Goal: Information Seeking & Learning: Compare options

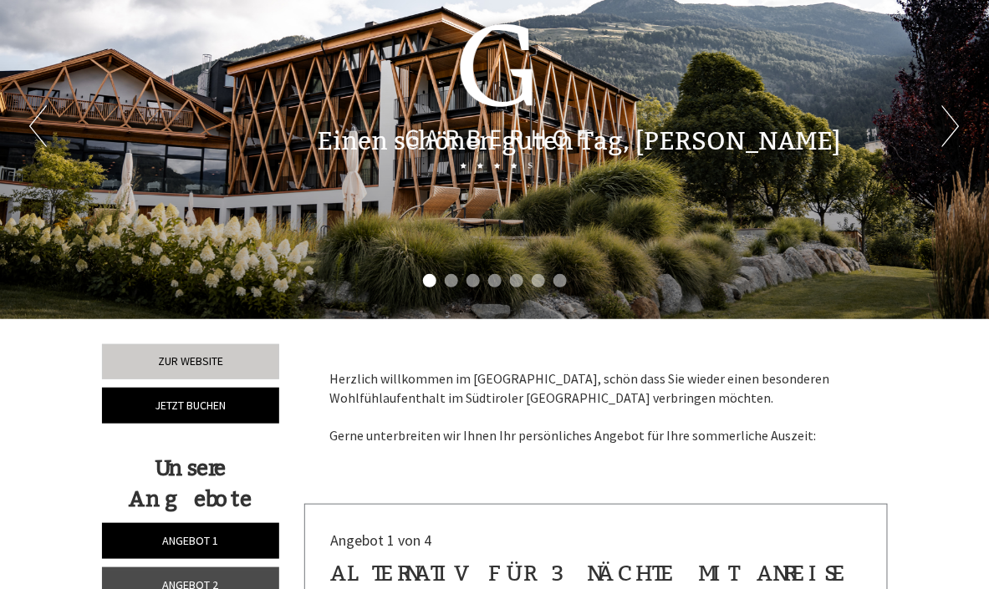
scroll to position [134, 0]
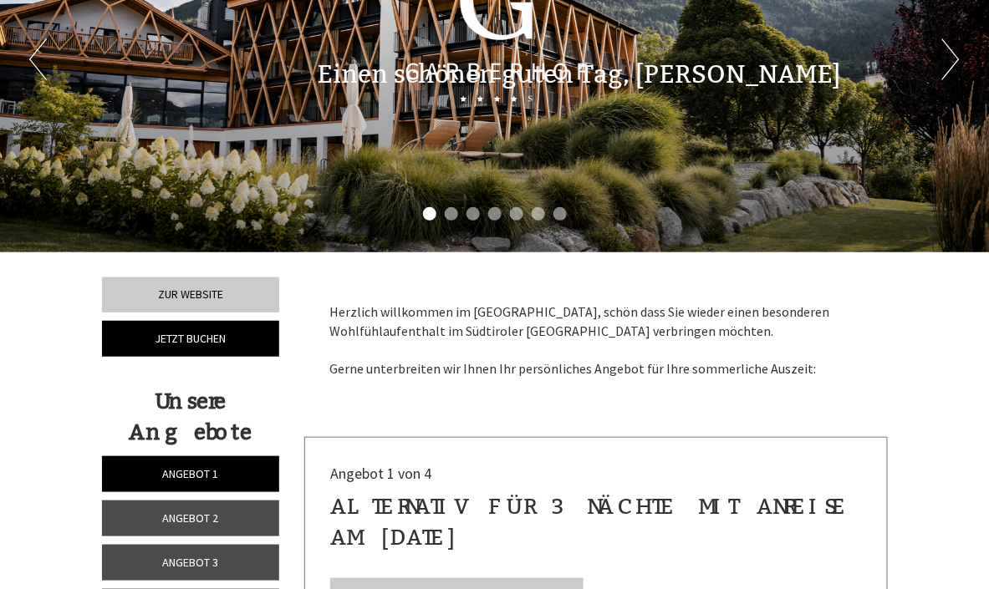
click at [211, 473] on span "Angebot 1" at bounding box center [190, 474] width 56 height 15
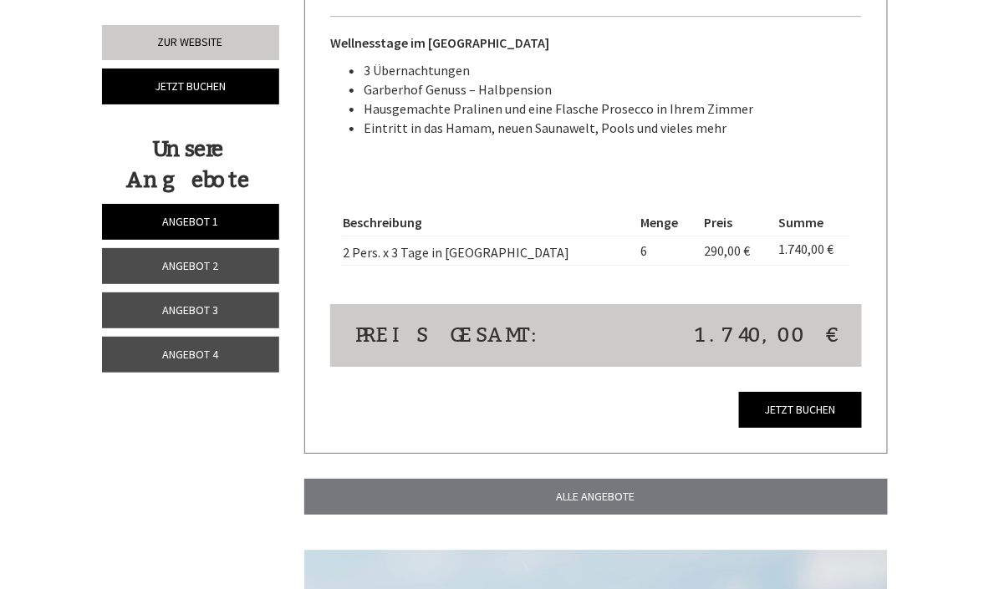
scroll to position [1374, 0]
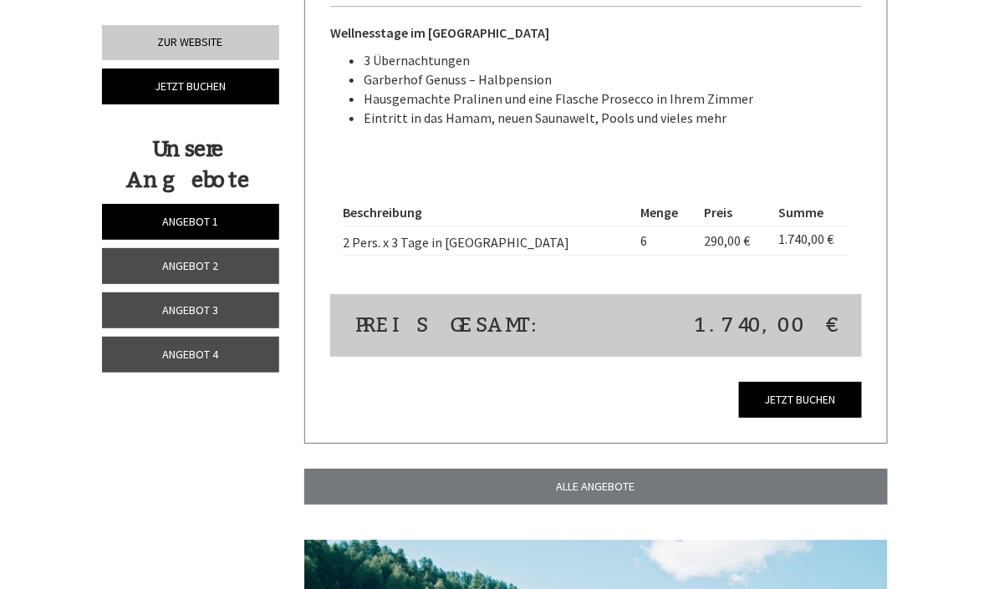
click at [219, 261] on link "Angebot 2" at bounding box center [190, 266] width 177 height 36
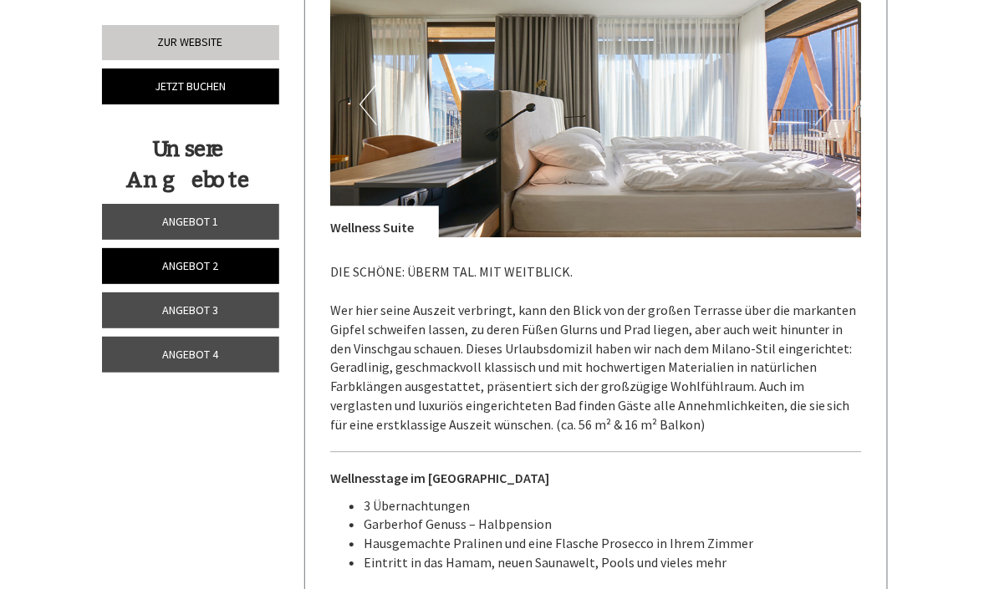
scroll to position [973, 0]
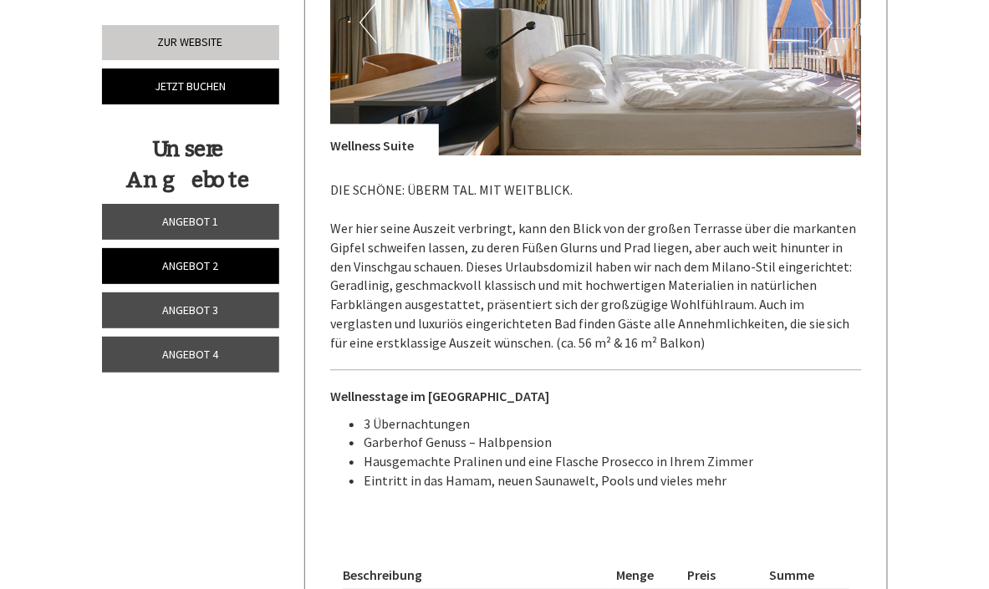
click at [221, 314] on link "Angebot 3" at bounding box center [190, 311] width 177 height 36
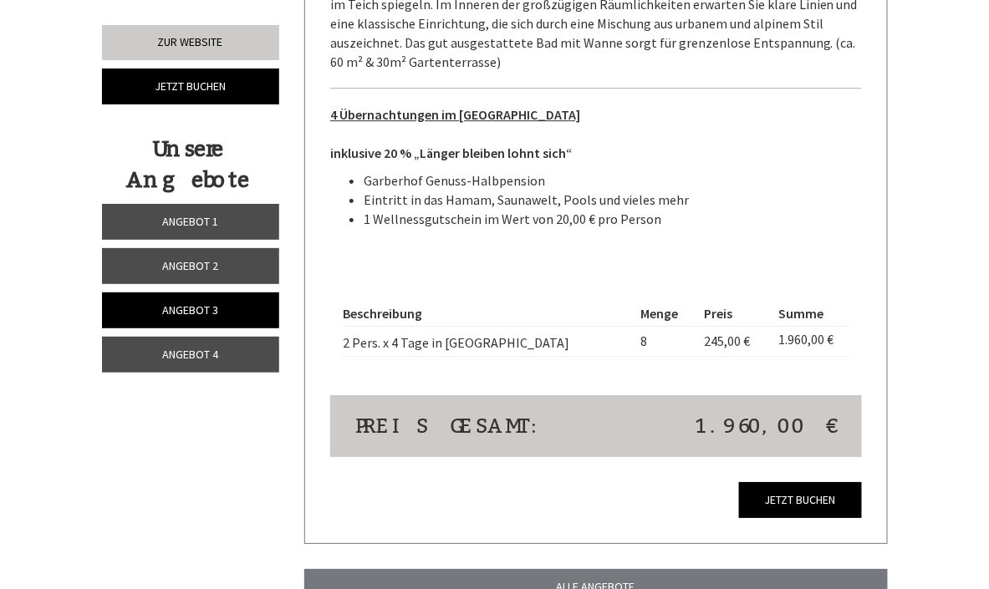
scroll to position [1308, 0]
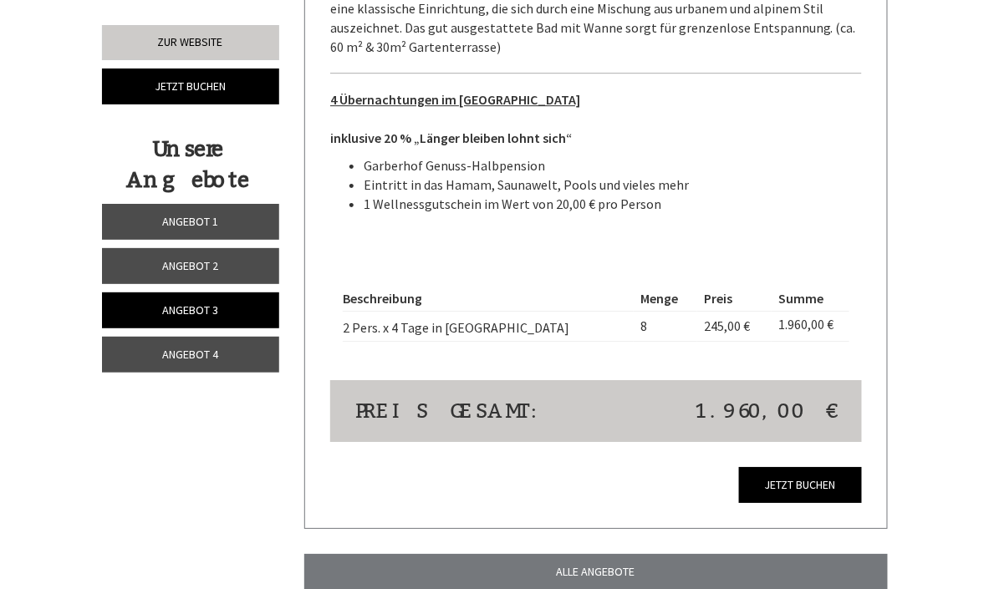
click at [219, 353] on link "Angebot 4" at bounding box center [190, 355] width 177 height 36
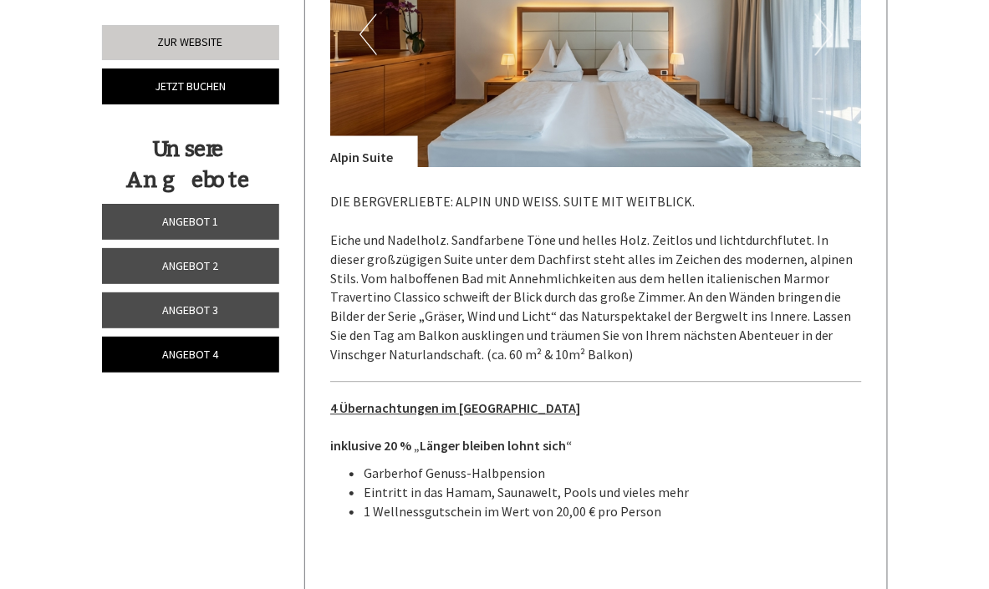
scroll to position [839, 0]
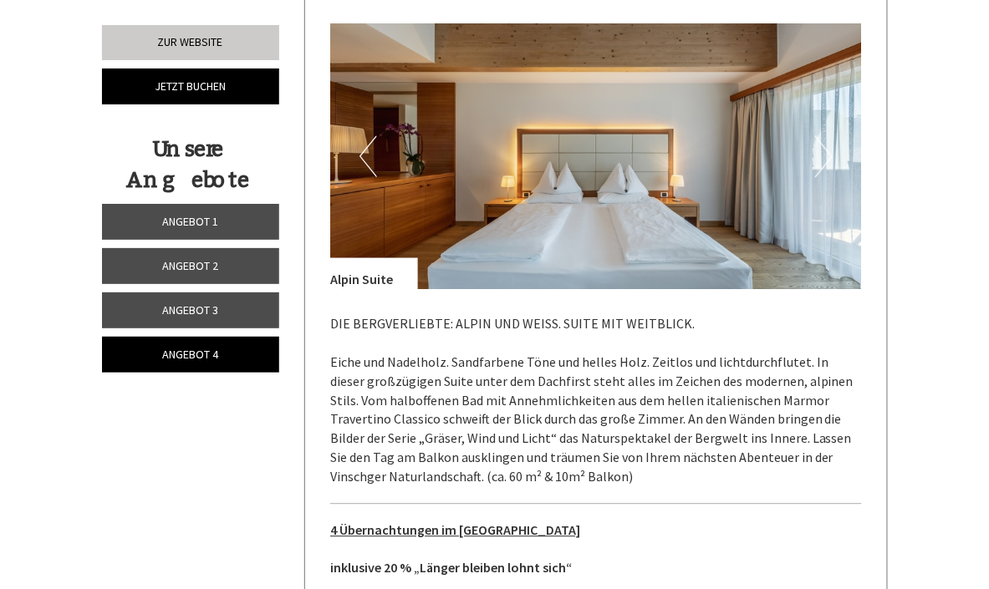
click at [172, 222] on span "Angebot 1" at bounding box center [190, 221] width 56 height 15
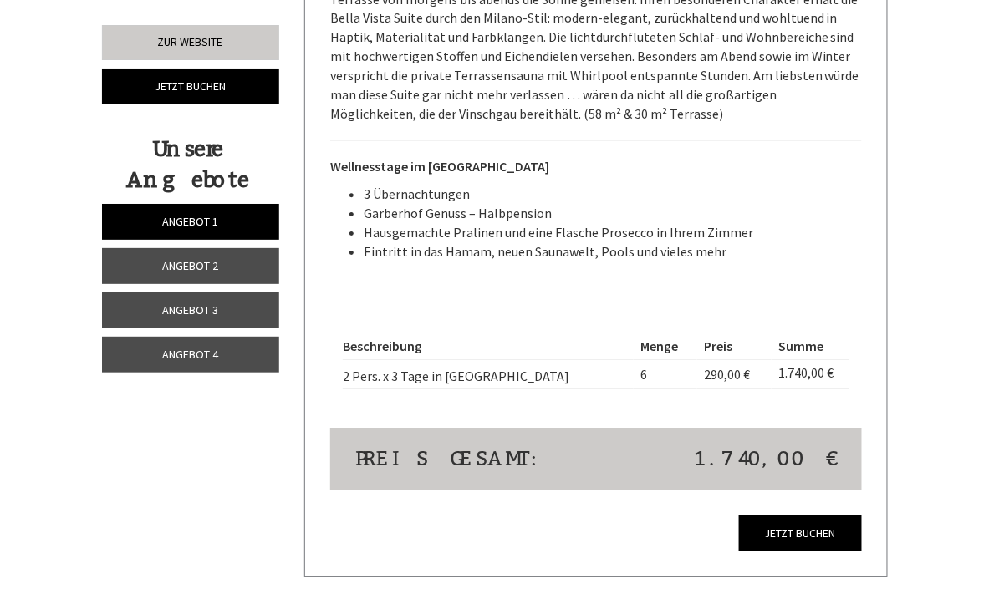
scroll to position [1174, 0]
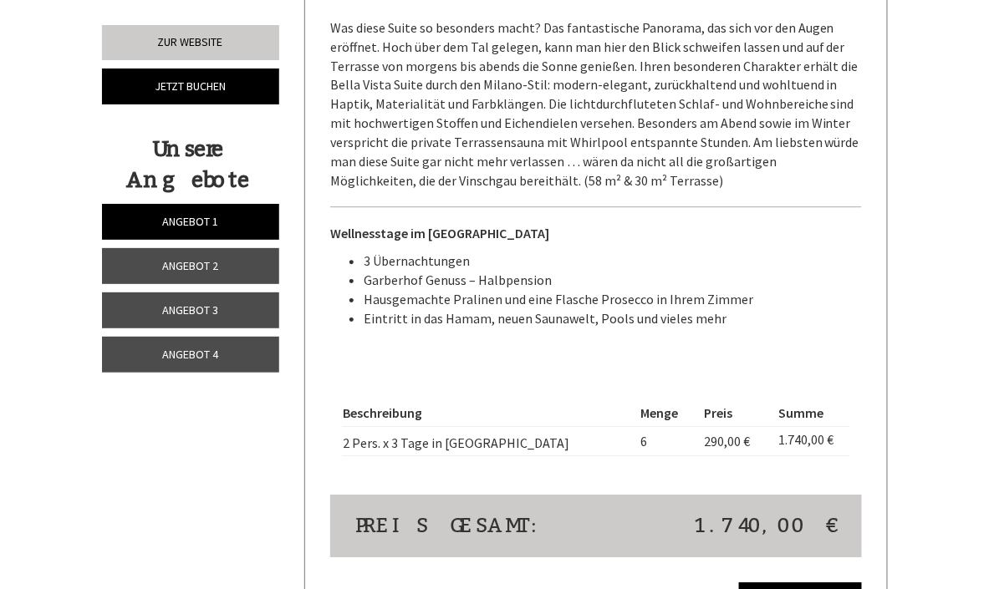
click at [232, 262] on link "Angebot 2" at bounding box center [190, 266] width 177 height 36
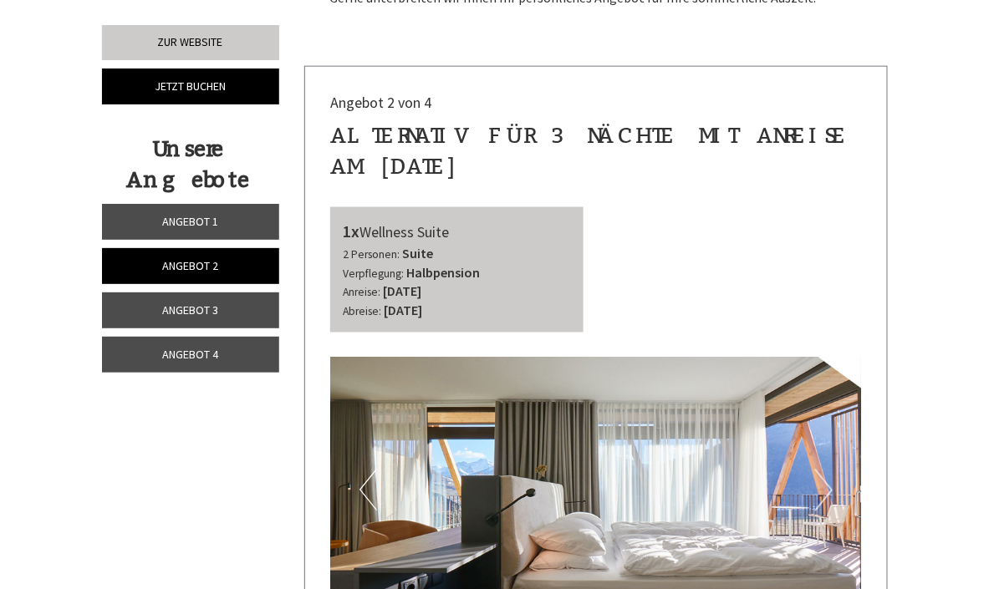
scroll to position [572, 0]
